Goal: Task Accomplishment & Management: Use online tool/utility

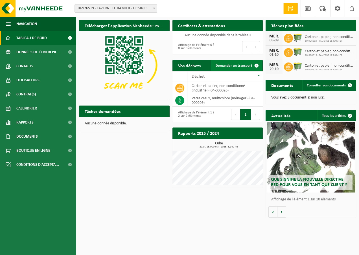
click at [255, 64] on span at bounding box center [256, 65] width 11 height 11
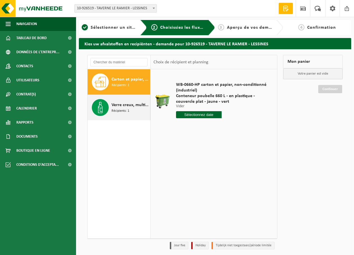
click at [126, 109] on span "Récipients: 1" at bounding box center [121, 111] width 18 height 5
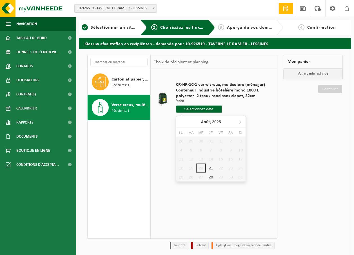
click at [201, 108] on input "text" at bounding box center [199, 109] width 46 height 7
click at [210, 168] on div "21" at bounding box center [211, 168] width 10 height 9
type input "à partir de 2025-08-21"
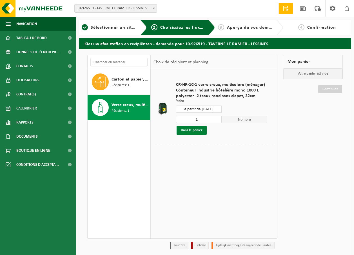
click at [192, 130] on button "Dans le panier" at bounding box center [192, 130] width 30 height 9
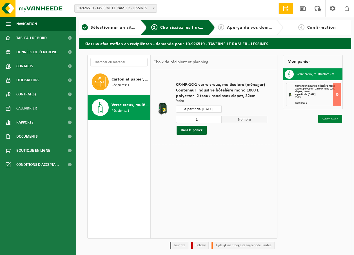
click at [333, 120] on link "Continuer" at bounding box center [331, 119] width 24 height 8
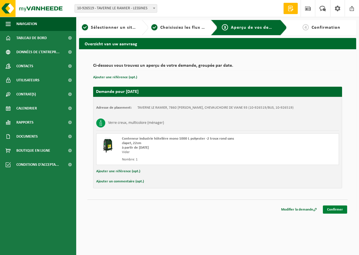
click at [335, 210] on link "Confirmer" at bounding box center [335, 210] width 24 height 8
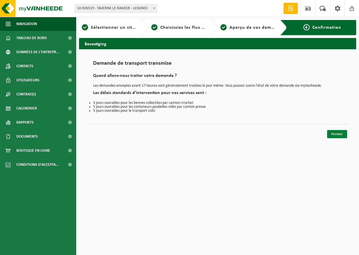
click at [338, 134] on link "Fermer" at bounding box center [337, 134] width 20 height 8
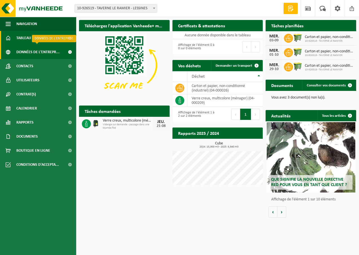
click at [25, 50] on span "Données de l'entrepr..." at bounding box center [37, 52] width 43 height 14
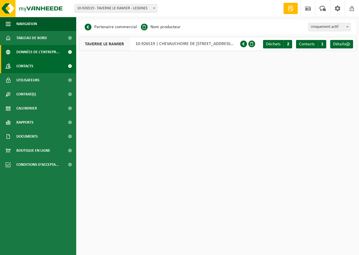
click at [23, 65] on span "Contacts" at bounding box center [24, 66] width 17 height 14
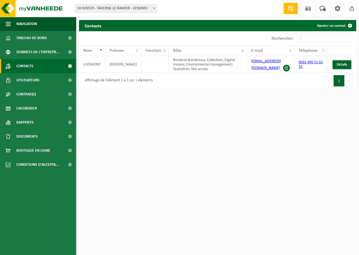
click at [25, 80] on span "Utilisateurs" at bounding box center [27, 80] width 23 height 14
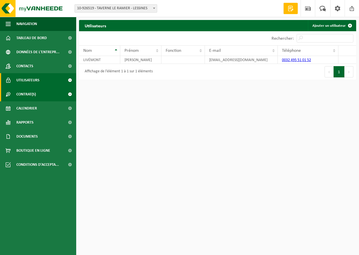
click at [26, 94] on span "Contrat(s)" at bounding box center [25, 94] width 19 height 14
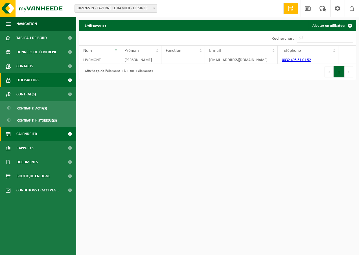
click at [25, 134] on span "Calendrier" at bounding box center [26, 134] width 21 height 14
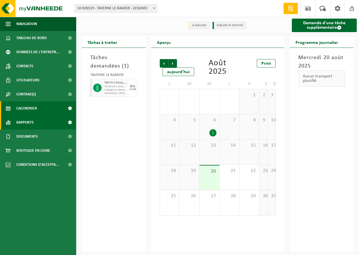
click at [30, 121] on span "Rapports" at bounding box center [24, 123] width 17 height 14
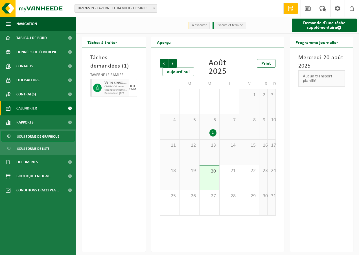
click at [34, 134] on span "Sous forme de graphique" at bounding box center [38, 136] width 42 height 11
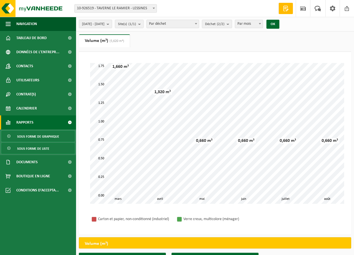
click at [34, 147] on span "Sous forme de liste" at bounding box center [33, 148] width 32 height 11
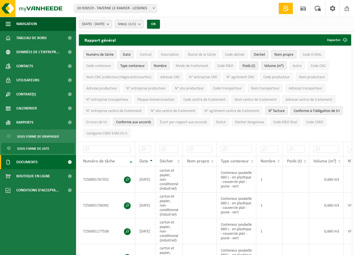
click at [24, 160] on span "Documents" at bounding box center [26, 162] width 21 height 14
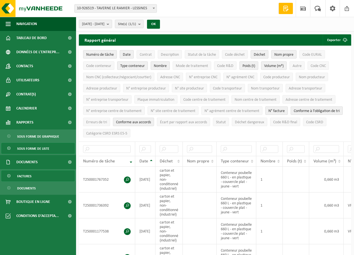
click at [25, 173] on span "Factures" at bounding box center [24, 176] width 14 height 11
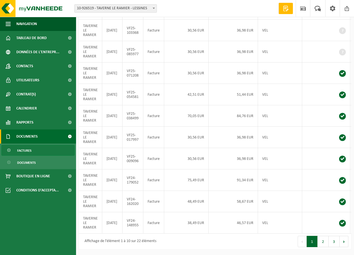
scroll to position [98, 0]
click at [39, 36] on span "Tableau de bord" at bounding box center [31, 38] width 30 height 14
